Goal: Entertainment & Leisure: Consume media (video, audio)

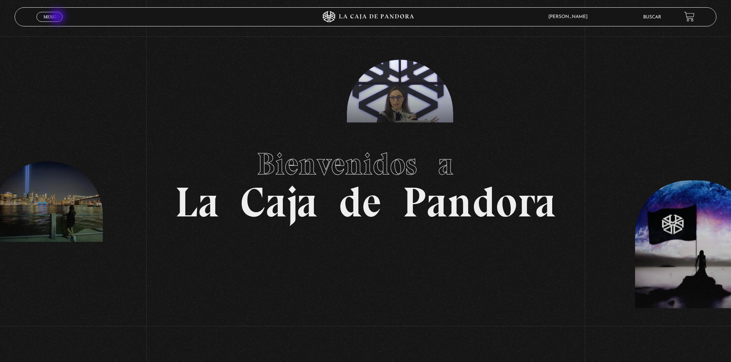
click at [58, 17] on link "Menu Cerrar" at bounding box center [49, 17] width 26 height 10
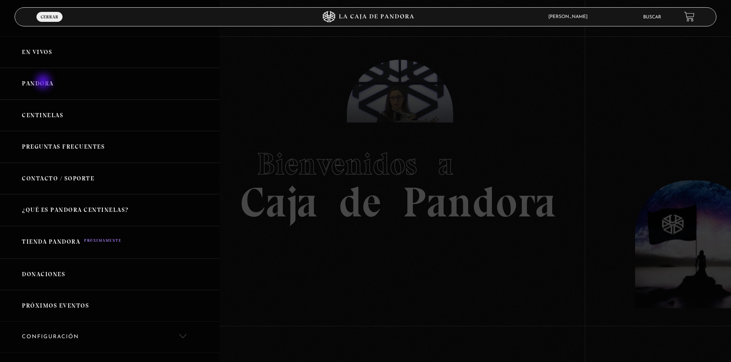
click at [44, 82] on link "Pandora" at bounding box center [109, 84] width 219 height 32
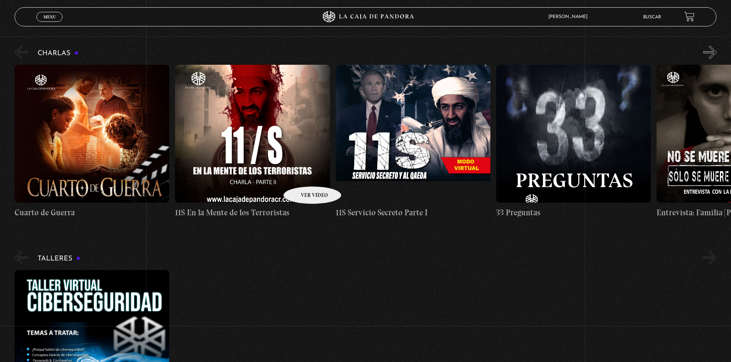
scroll to position [115, 0]
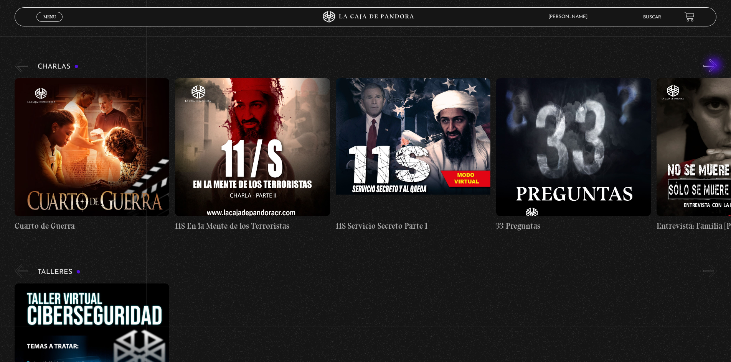
click at [716, 65] on button "»" at bounding box center [709, 65] width 13 height 13
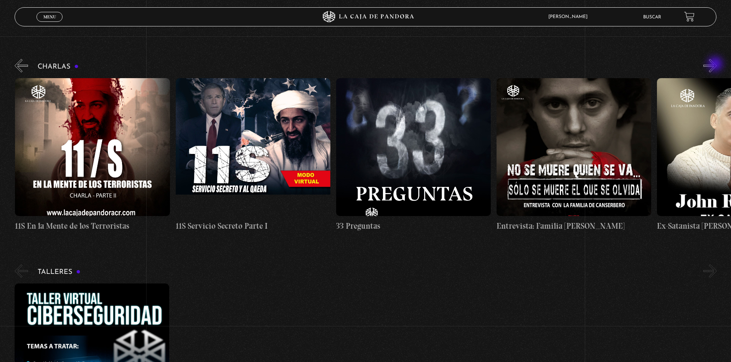
click at [716, 65] on button "»" at bounding box center [709, 65] width 13 height 13
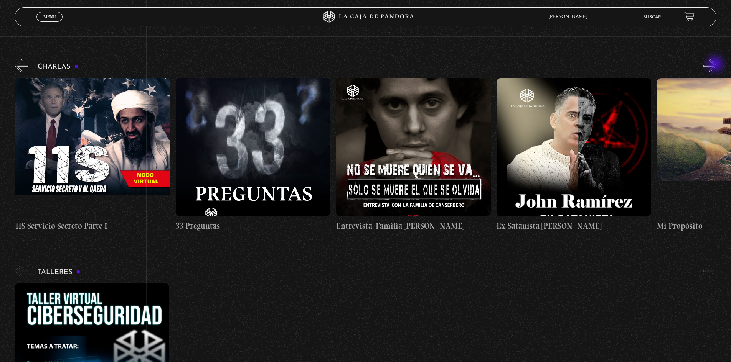
scroll to position [0, 321]
click at [716, 65] on button "»" at bounding box center [709, 65] width 13 height 13
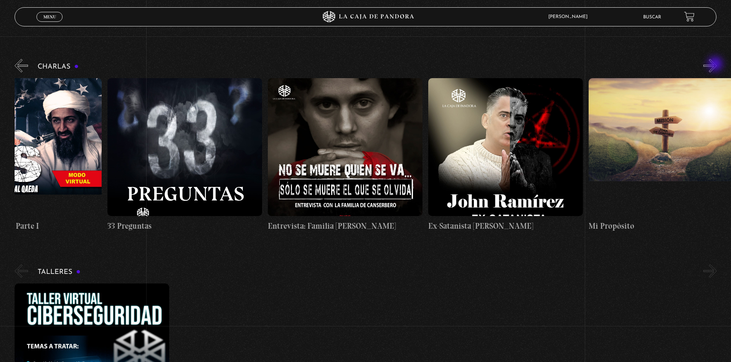
scroll to position [0, 401]
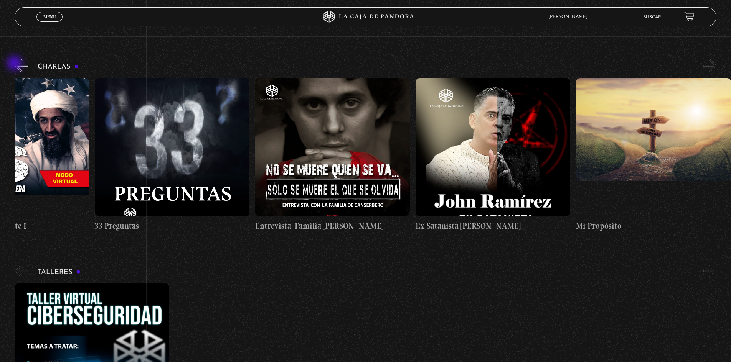
click at [16, 64] on button "«" at bounding box center [21, 65] width 13 height 13
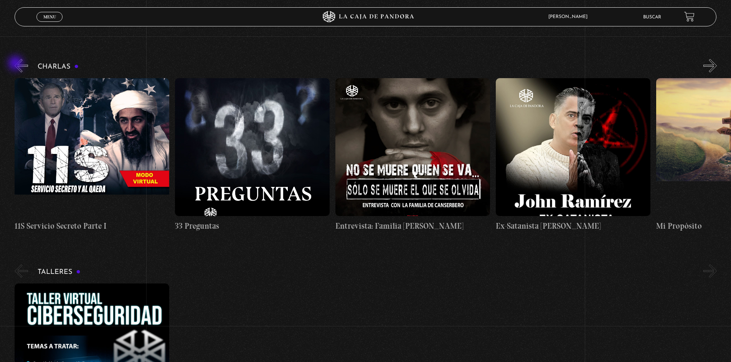
click at [16, 64] on button "«" at bounding box center [21, 65] width 13 height 13
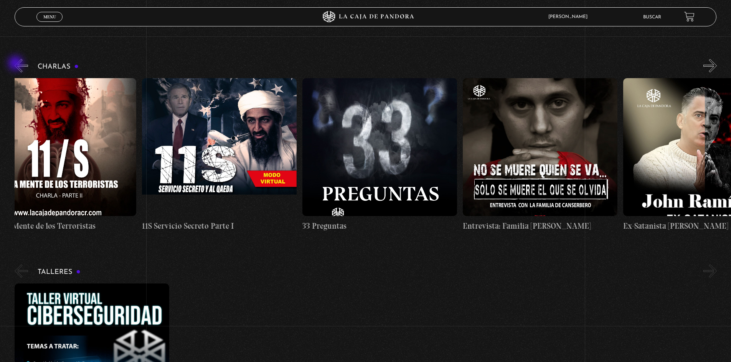
click at [16, 64] on button "«" at bounding box center [21, 65] width 13 height 13
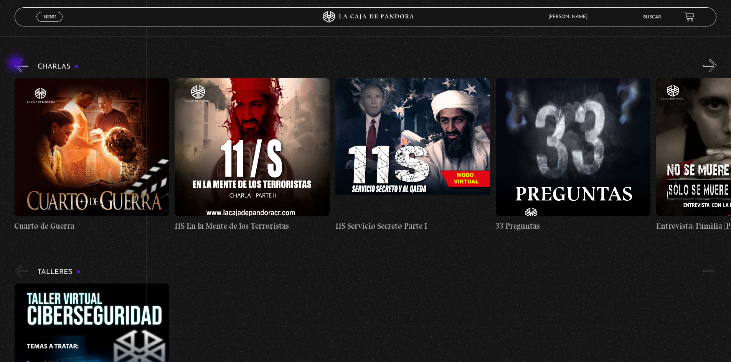
scroll to position [0, 0]
click at [16, 64] on button "«" at bounding box center [21, 65] width 13 height 13
click at [89, 137] on figure at bounding box center [92, 147] width 155 height 138
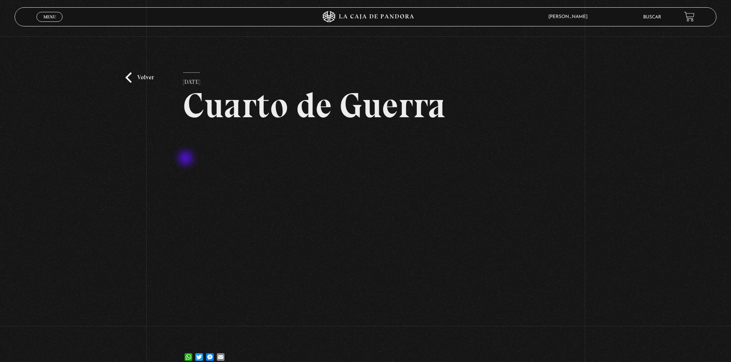
scroll to position [38, 0]
